Goal: Navigation & Orientation: Find specific page/section

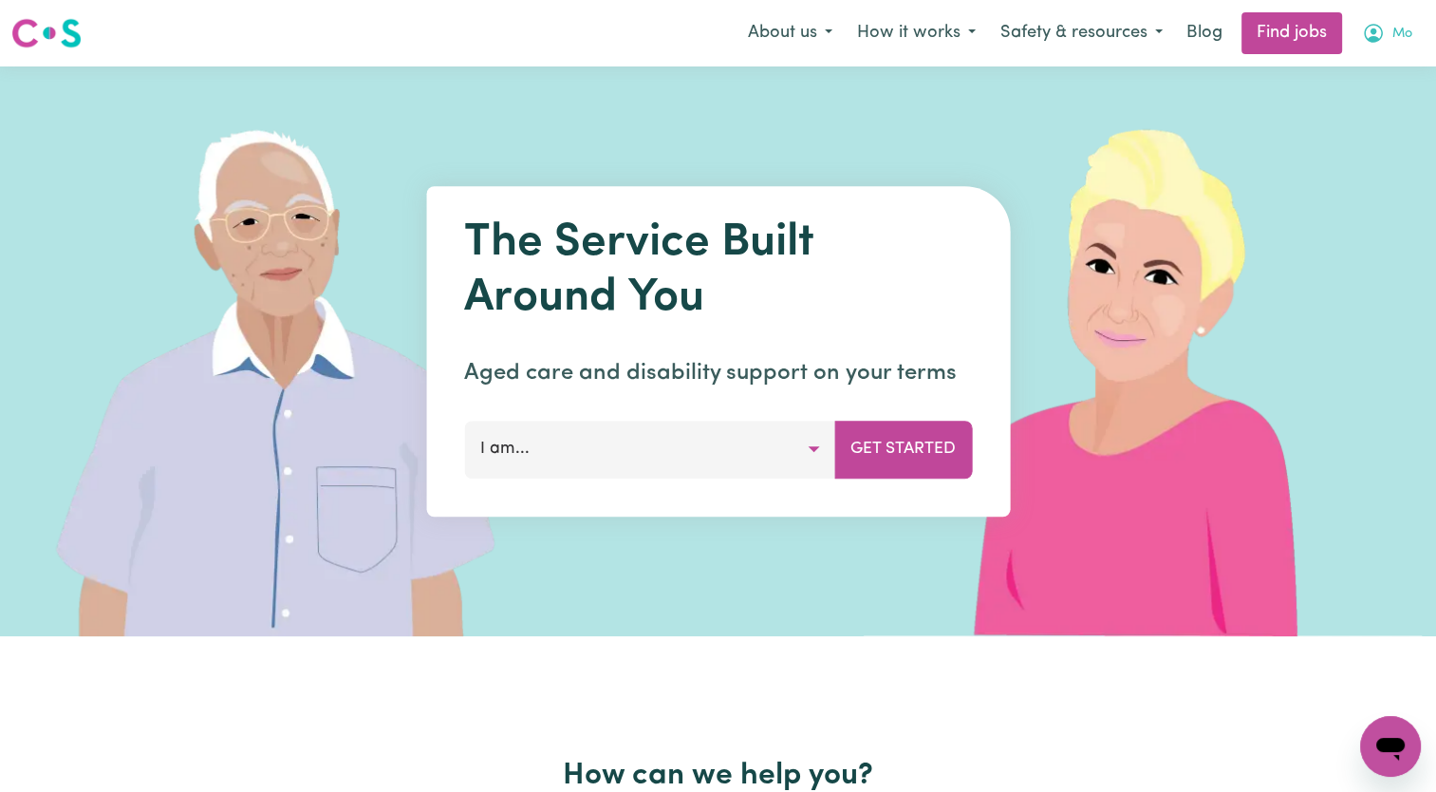
click at [1374, 36] on icon "My Account" at bounding box center [1373, 33] width 23 height 23
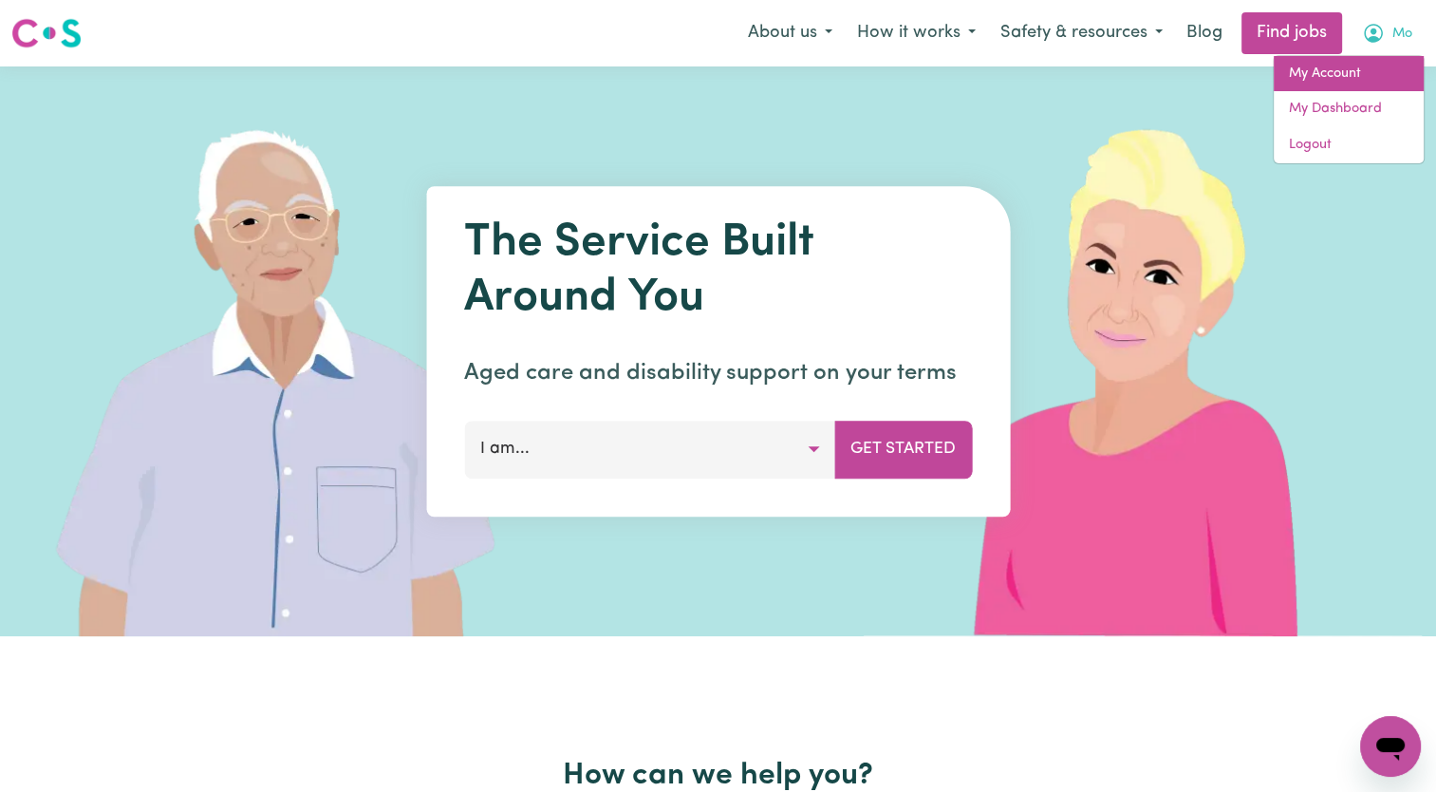
click at [1321, 73] on link "My Account" at bounding box center [1349, 74] width 150 height 36
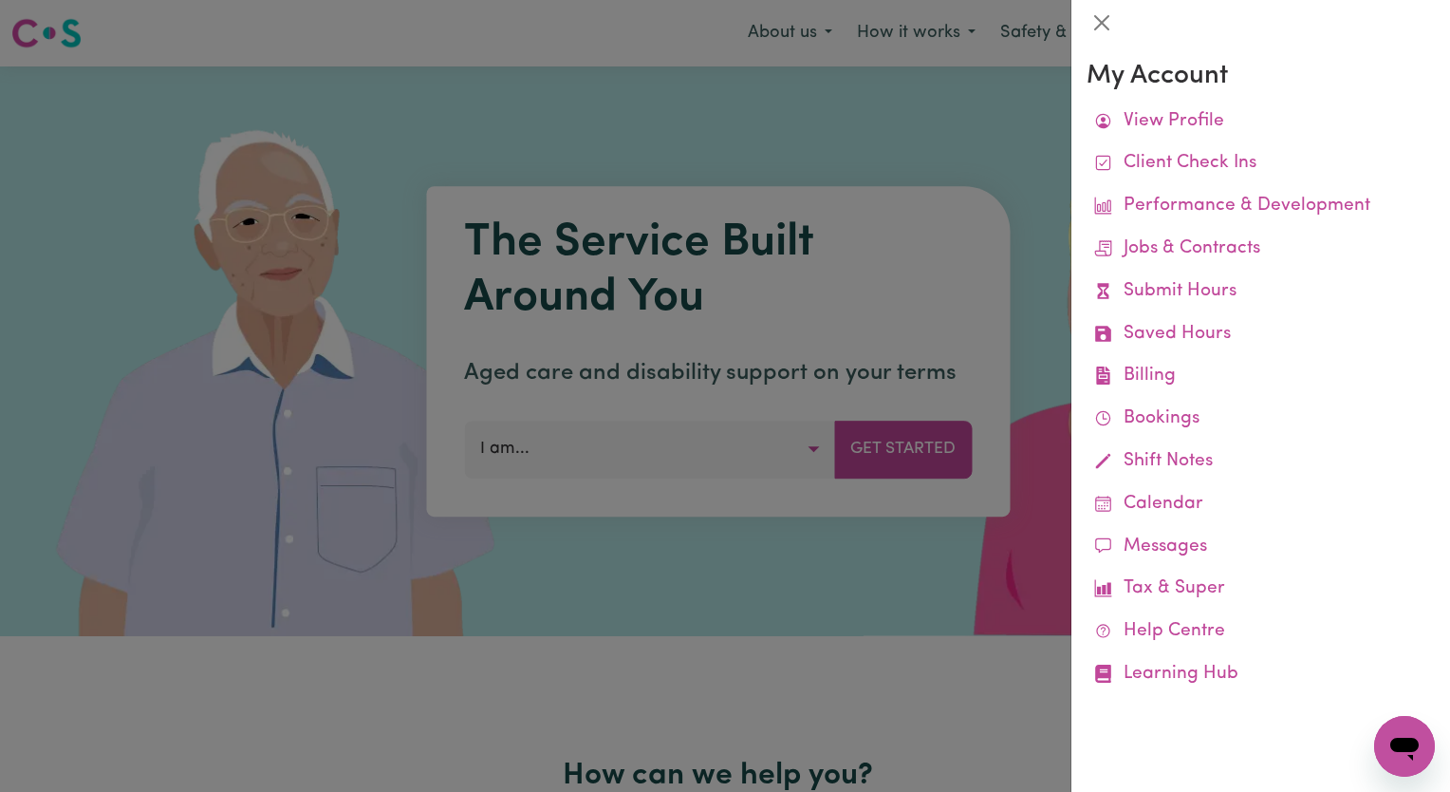
click at [1177, 98] on div "My Account View Profile Client Check Ins Performance & Development Jobs & Contr…" at bounding box center [1261, 378] width 348 height 635
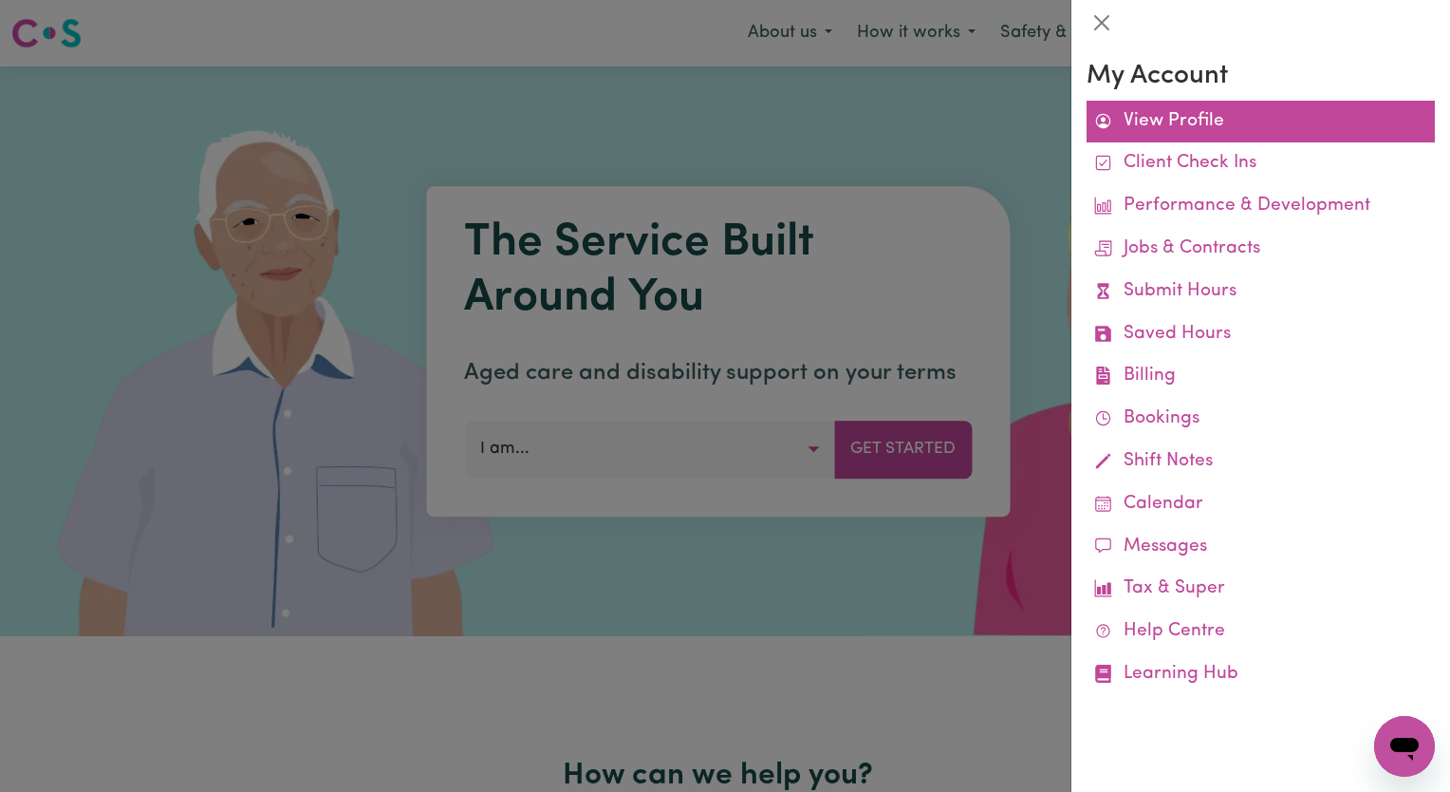
click at [1172, 121] on link "View Profile" at bounding box center [1261, 122] width 348 height 43
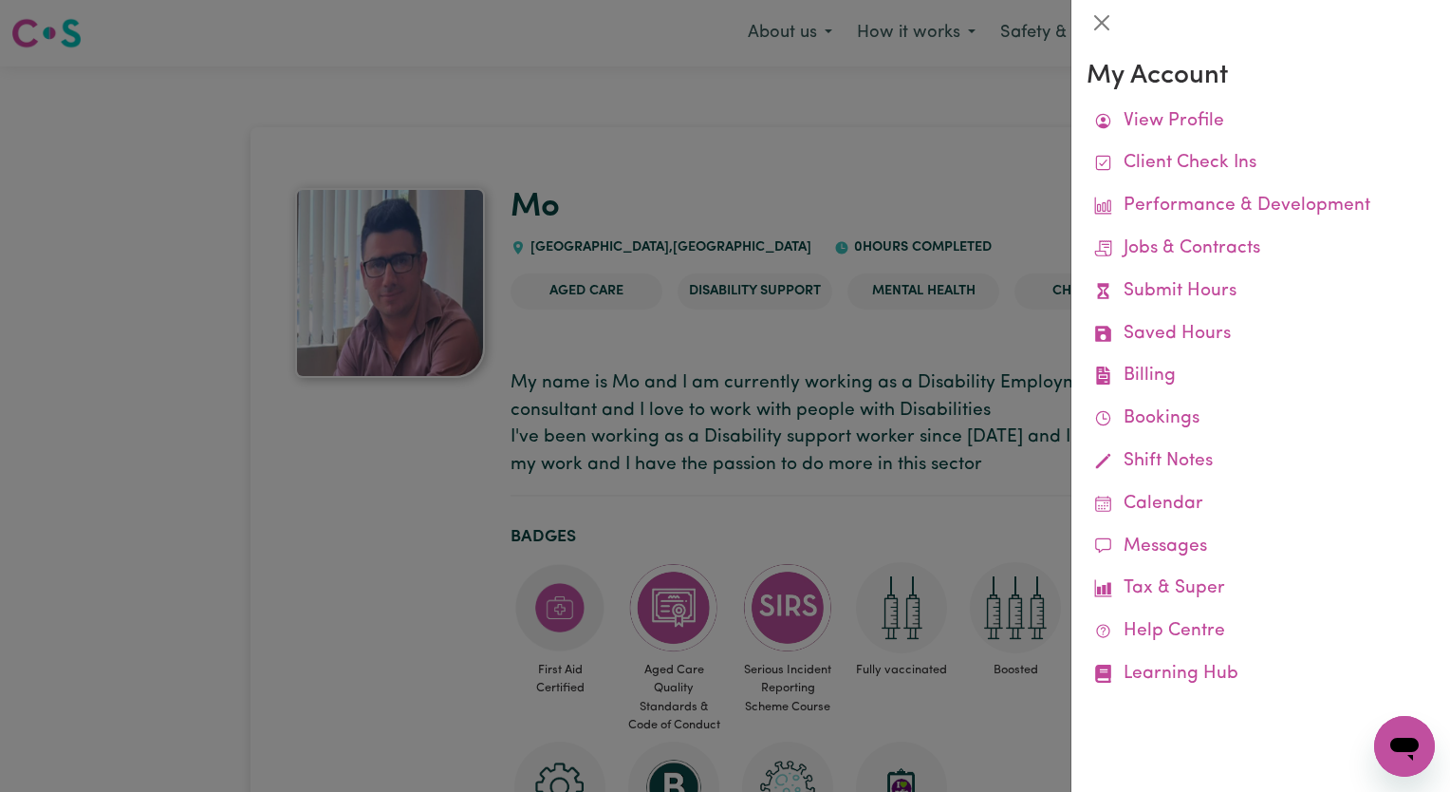
click at [667, 177] on div at bounding box center [725, 396] width 1450 height 792
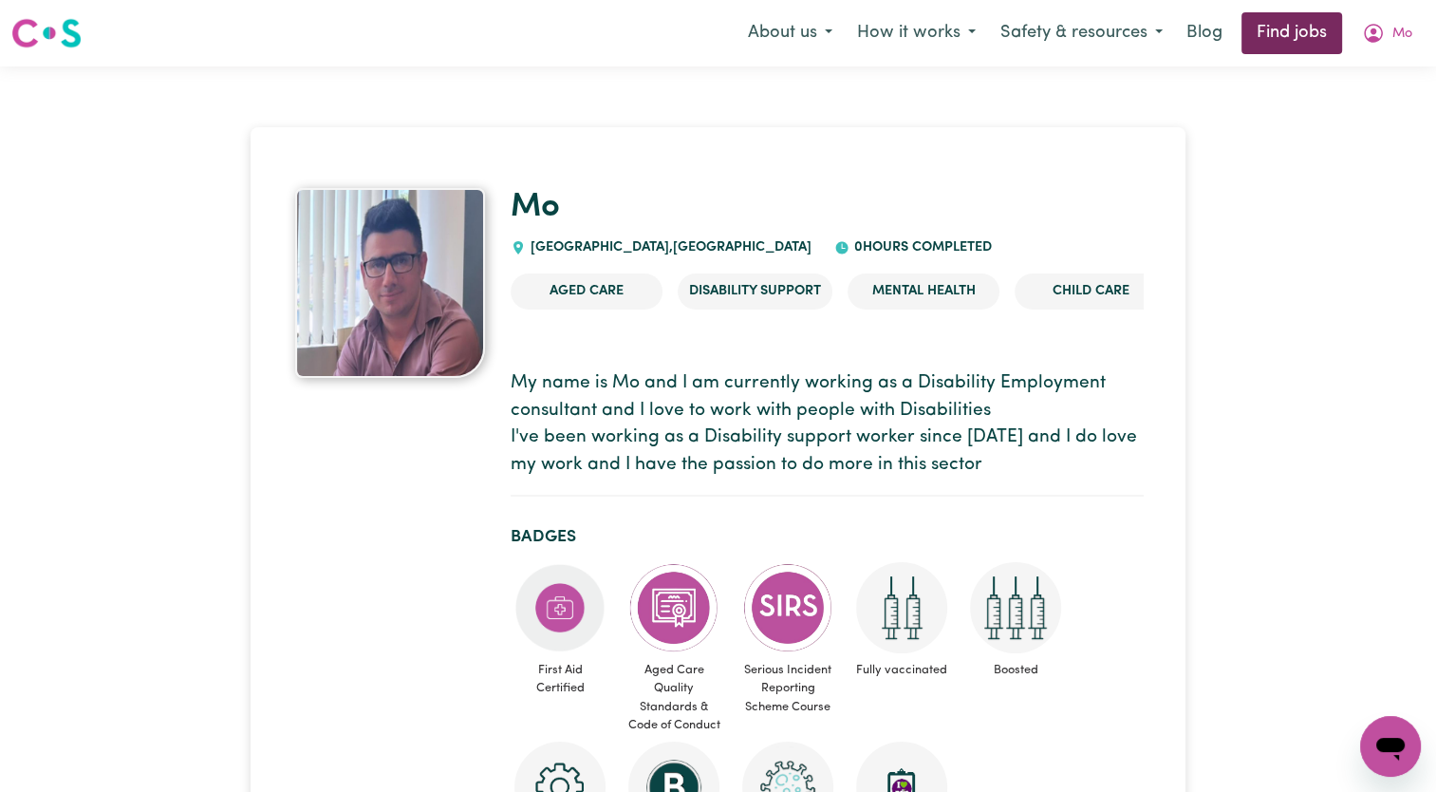
click at [1249, 35] on link "Find jobs" at bounding box center [1292, 33] width 101 height 42
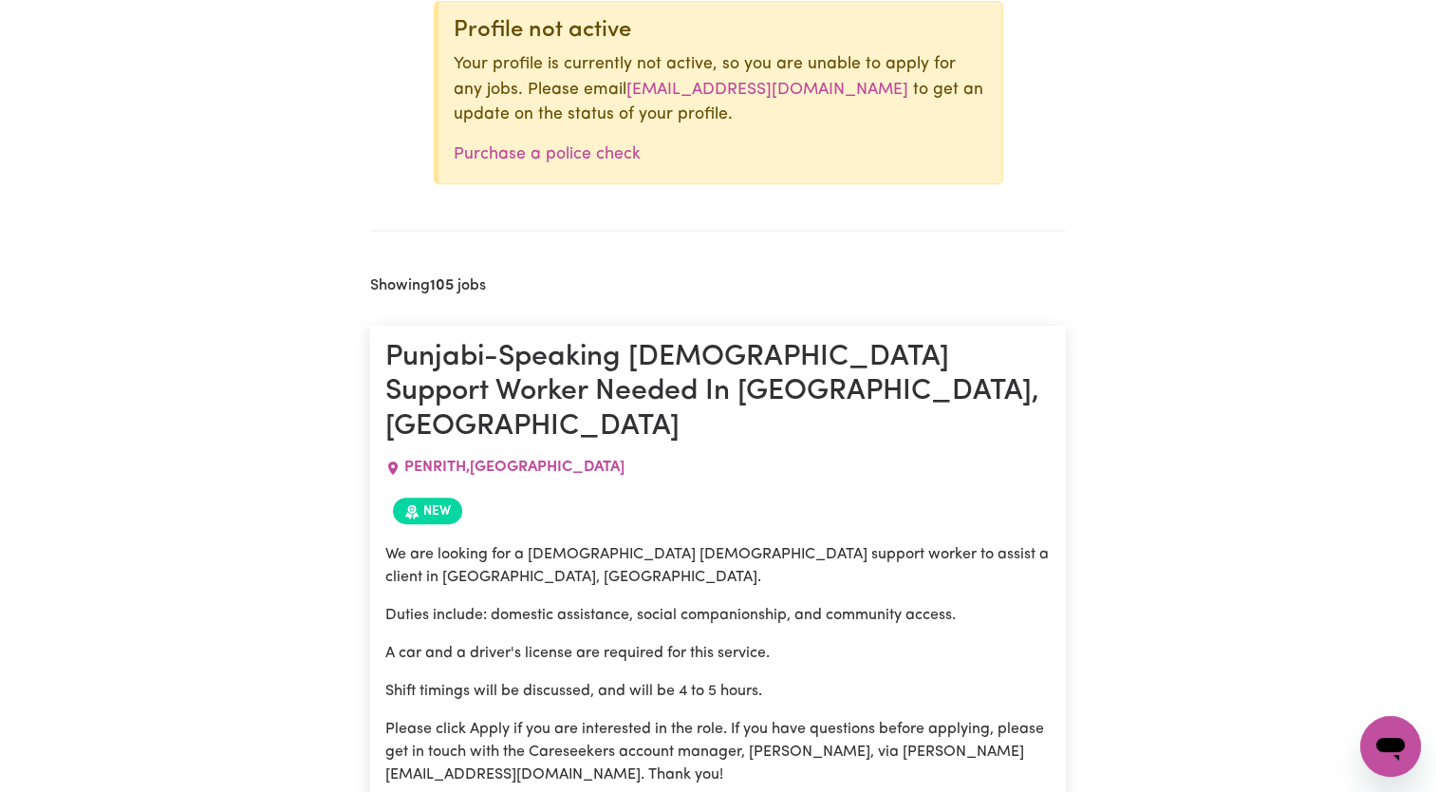
scroll to position [1101, 0]
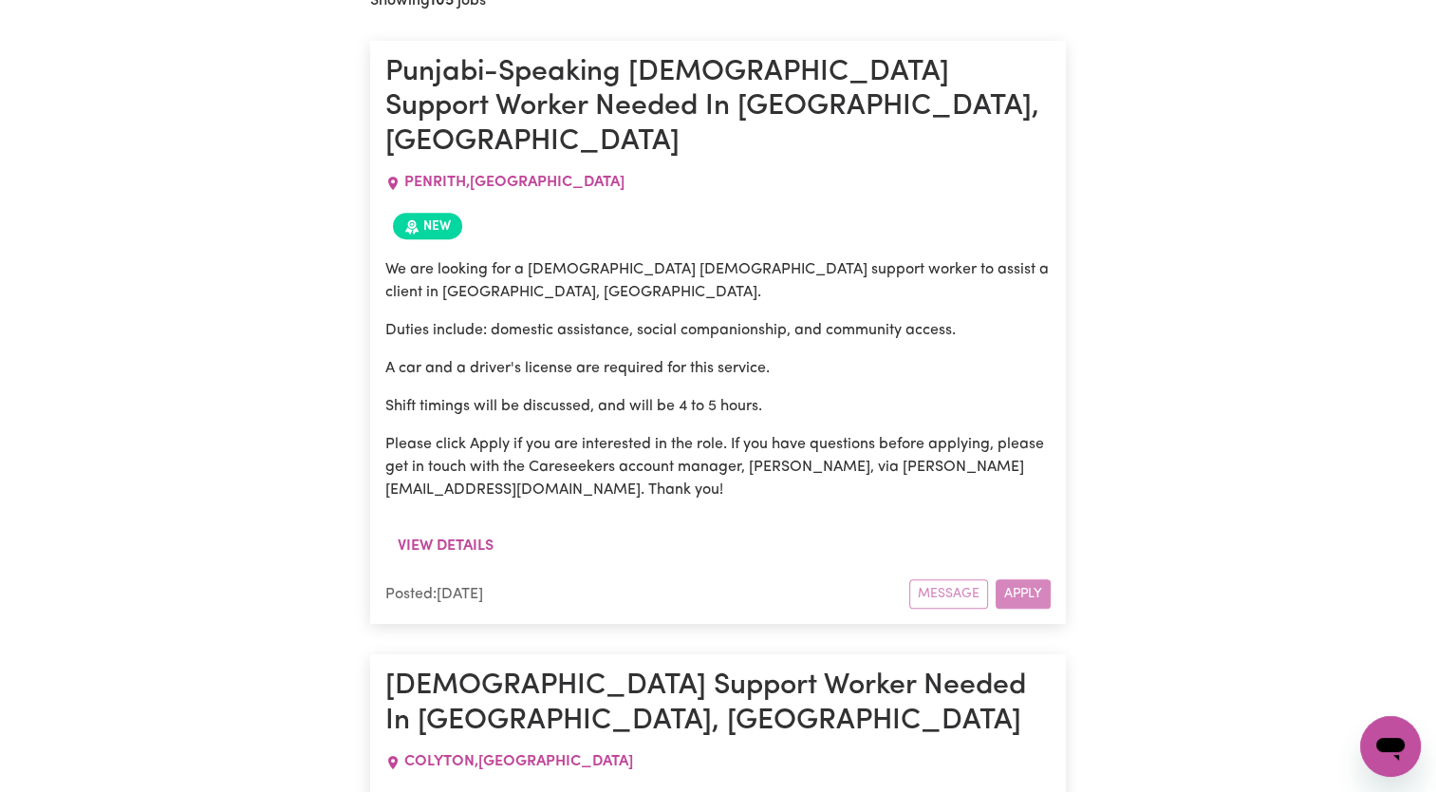
click at [1015, 579] on div "Message Apply" at bounding box center [979, 593] width 141 height 29
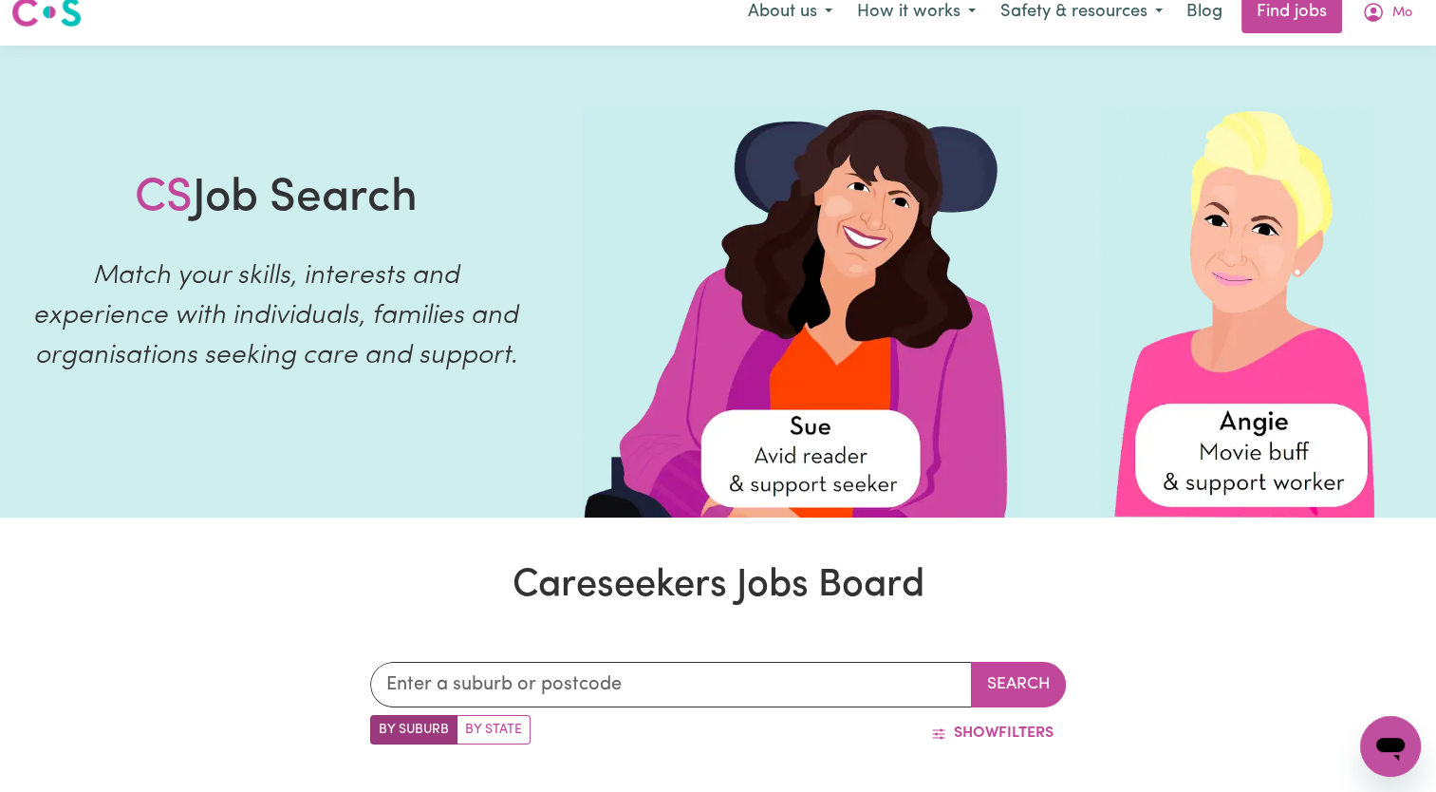
scroll to position [0, 0]
